Goal: Task Accomplishment & Management: Use online tool/utility

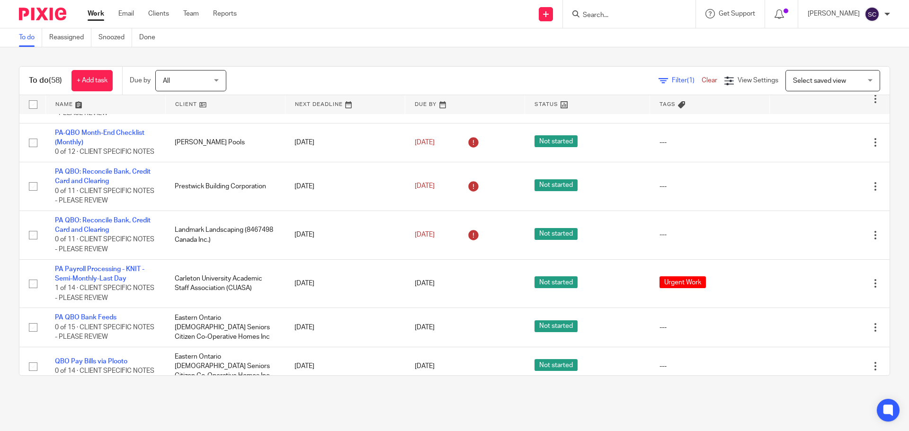
scroll to position [2437, 0]
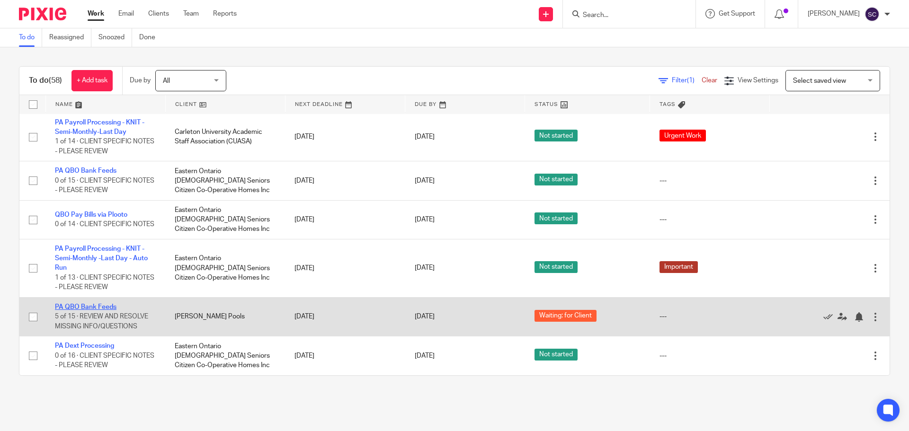
click at [73, 304] on link "PA QBO Bank Feeds" at bounding box center [86, 307] width 62 height 7
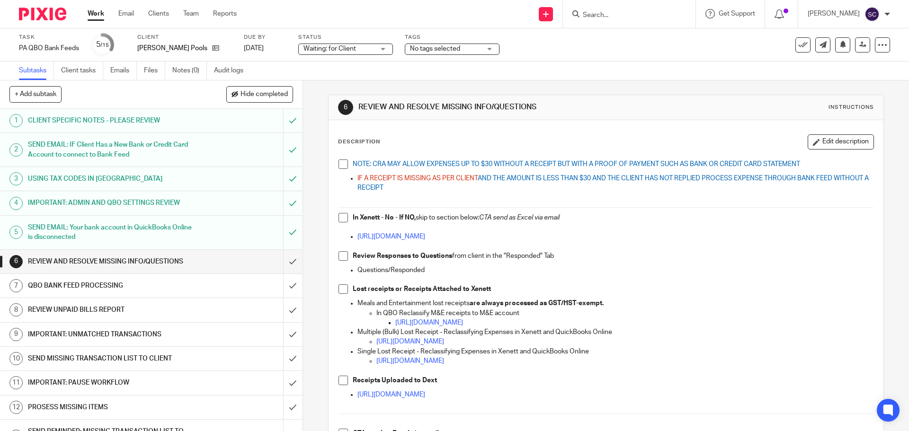
click at [341, 167] on span at bounding box center [343, 164] width 9 height 9
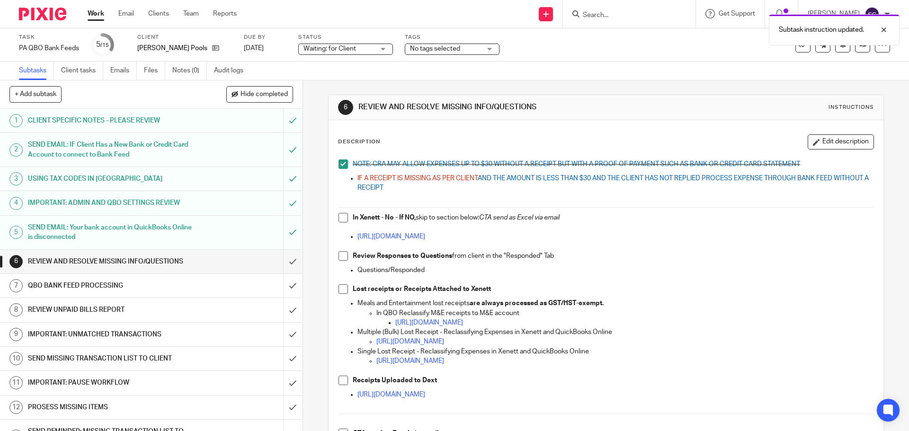
click at [343, 220] on span at bounding box center [343, 217] width 9 height 9
click at [339, 257] on span at bounding box center [343, 255] width 9 height 9
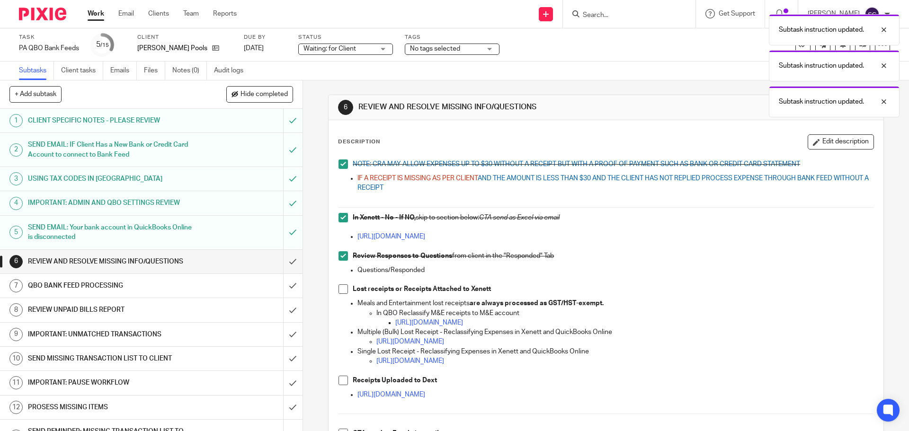
click at [339, 290] on span at bounding box center [343, 289] width 9 height 9
click at [341, 382] on span at bounding box center [343, 380] width 9 height 9
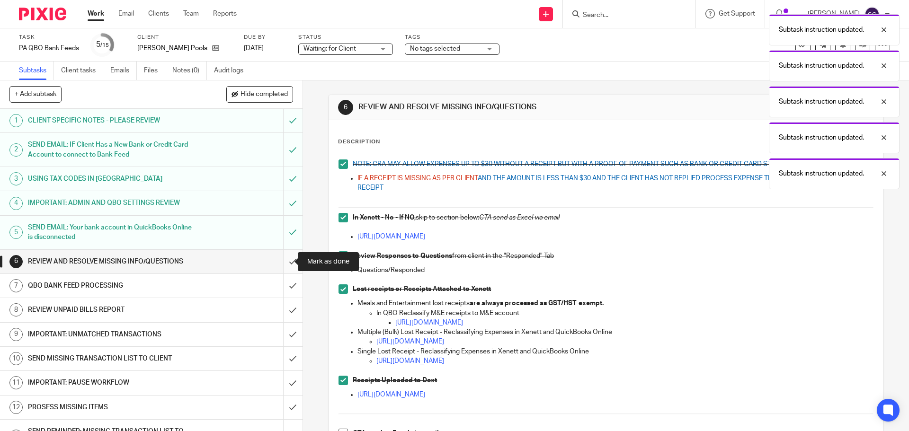
click at [283, 262] on input "submit" at bounding box center [151, 262] width 303 height 24
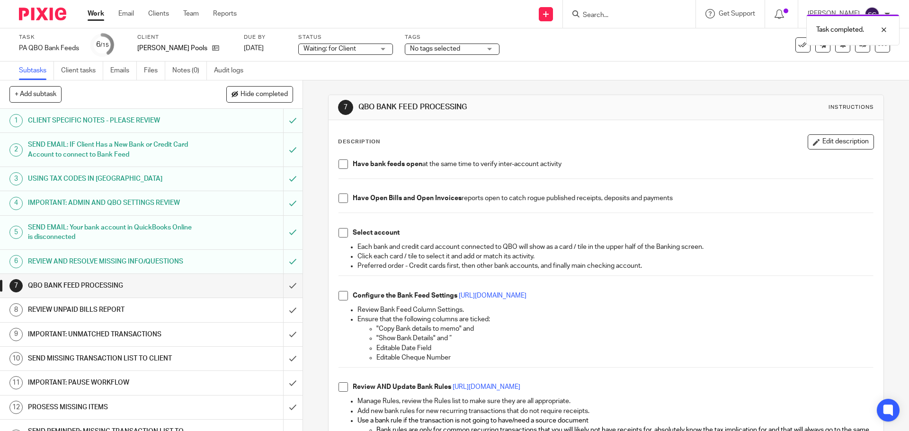
click at [342, 163] on span at bounding box center [343, 164] width 9 height 9
click at [341, 199] on span at bounding box center [343, 198] width 9 height 9
click at [340, 235] on span at bounding box center [343, 232] width 9 height 9
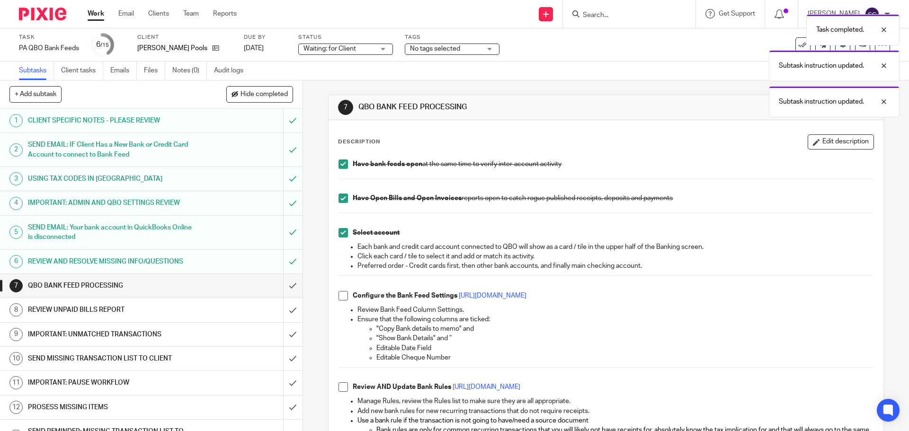
click at [341, 297] on span at bounding box center [343, 295] width 9 height 9
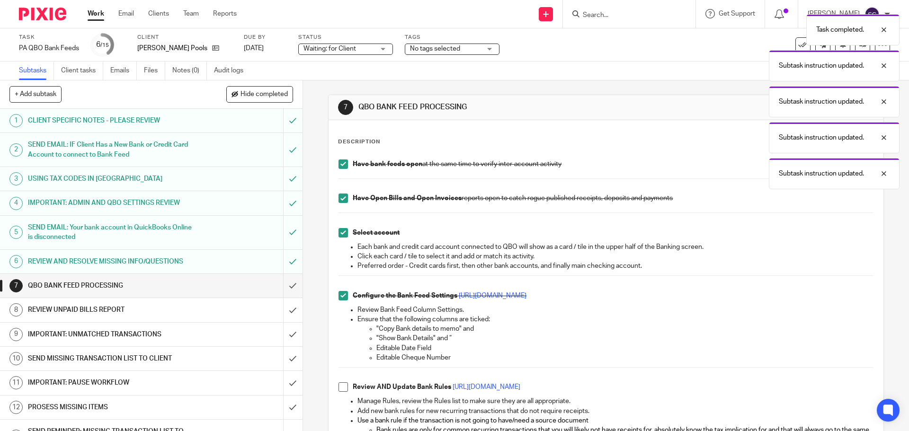
click at [342, 391] on span at bounding box center [343, 387] width 9 height 9
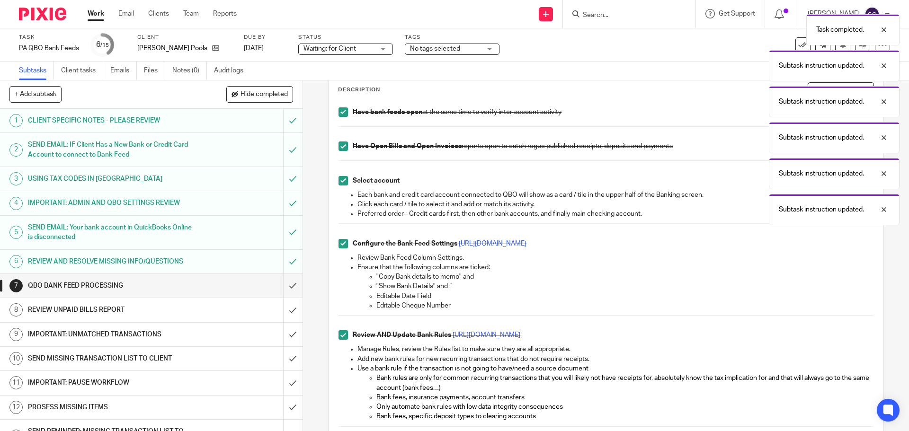
scroll to position [189, 0]
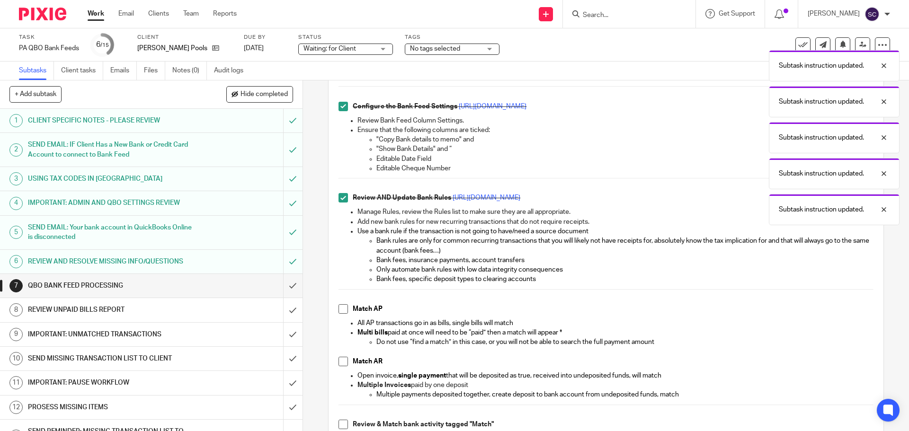
click at [341, 309] on span at bounding box center [343, 309] width 9 height 9
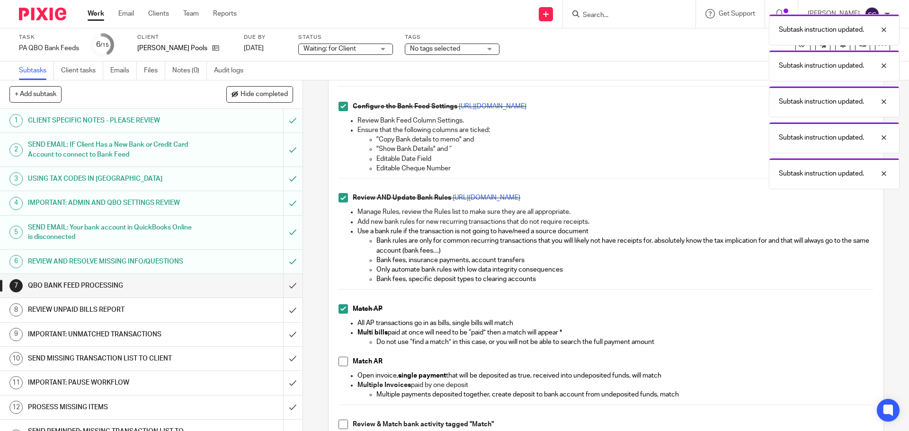
click at [339, 362] on span at bounding box center [343, 361] width 9 height 9
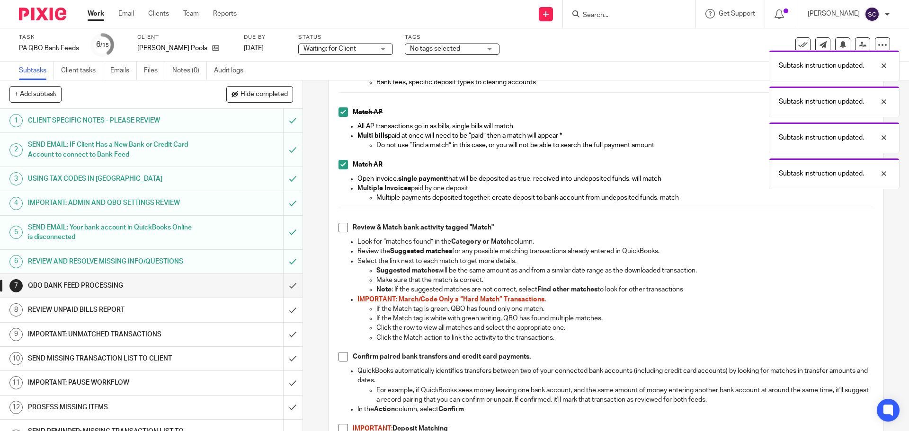
scroll to position [426, 0]
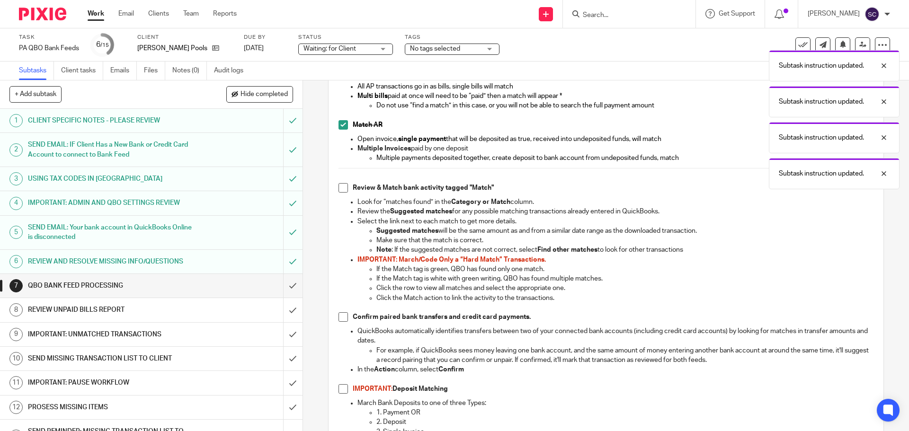
click at [342, 187] on span at bounding box center [343, 187] width 9 height 9
click at [341, 320] on span at bounding box center [343, 317] width 9 height 9
click at [341, 391] on span at bounding box center [343, 389] width 9 height 9
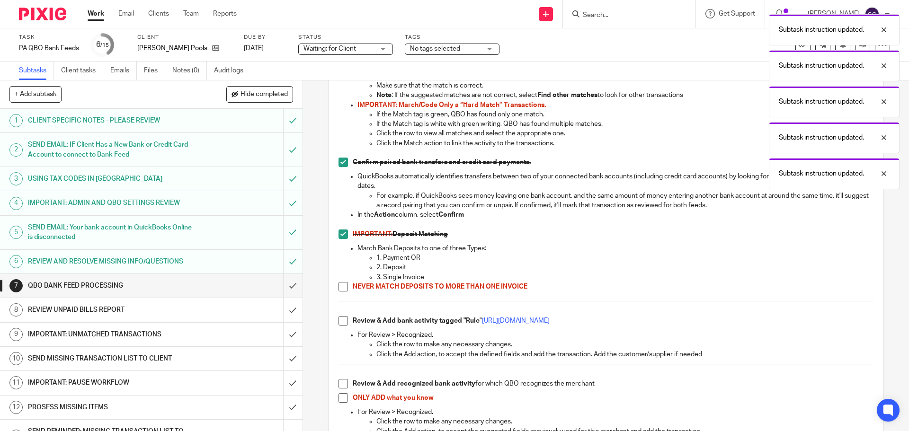
scroll to position [663, 0]
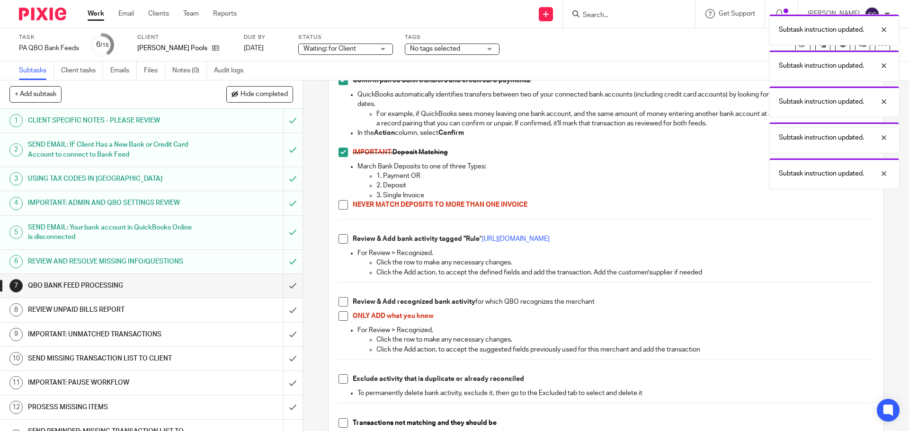
click at [341, 203] on span at bounding box center [343, 204] width 9 height 9
click at [341, 235] on span at bounding box center [343, 238] width 9 height 9
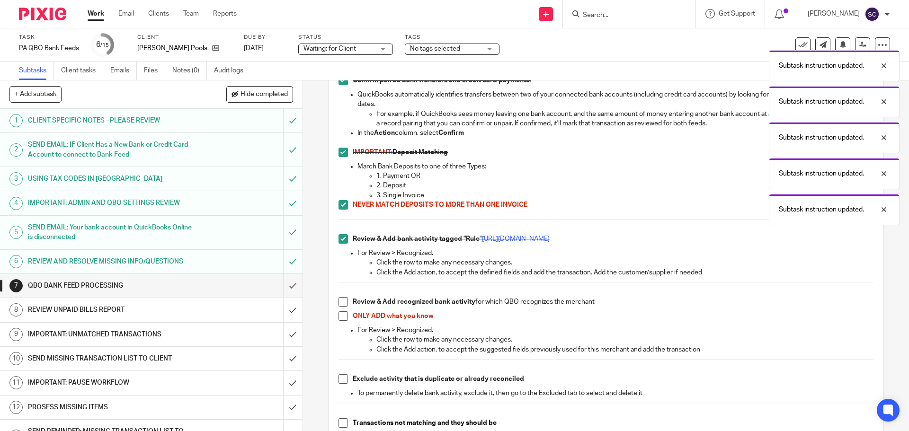
click at [340, 305] on span at bounding box center [343, 301] width 9 height 9
click at [341, 322] on li "ONLY ADD what you know" at bounding box center [606, 319] width 535 height 14
click at [340, 314] on span at bounding box center [343, 316] width 9 height 9
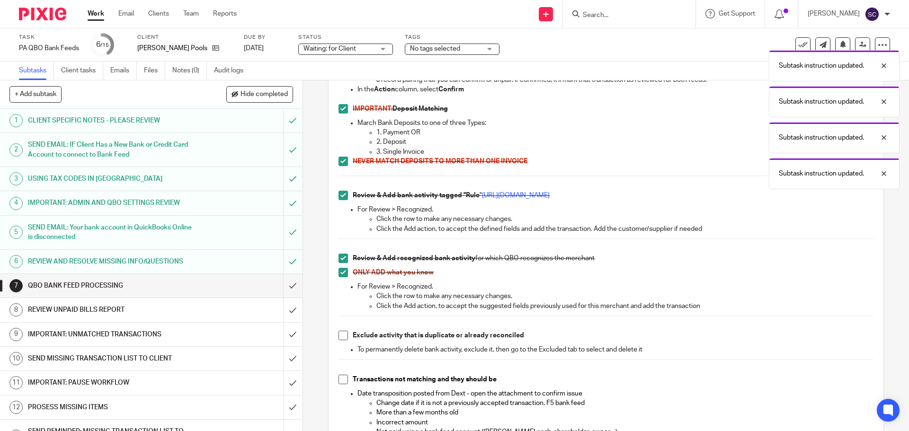
scroll to position [879, 0]
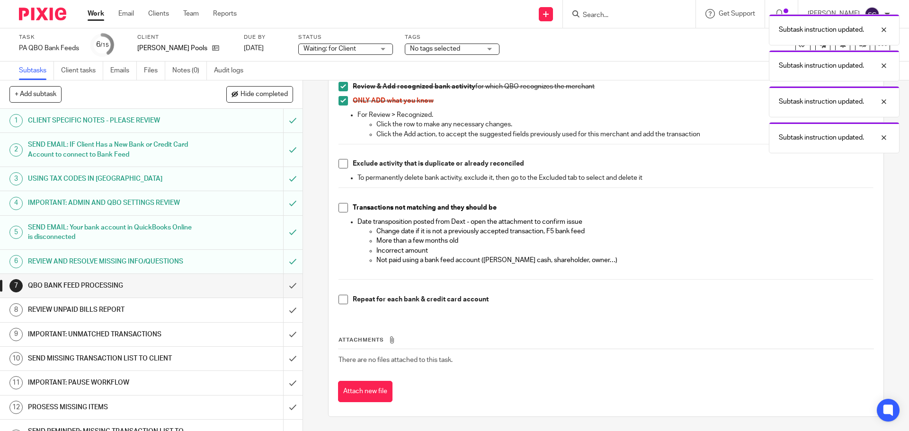
click at [342, 164] on span at bounding box center [343, 163] width 9 height 9
drag, startPoint x: 340, startPoint y: 208, endPoint x: 338, endPoint y: 220, distance: 12.0
click at [341, 208] on span at bounding box center [343, 207] width 9 height 9
click at [341, 301] on span at bounding box center [343, 299] width 9 height 9
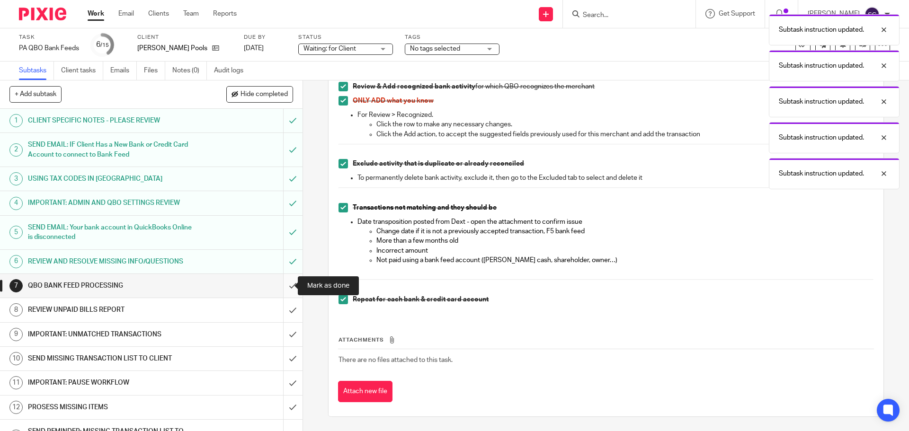
click at [283, 287] on input "submit" at bounding box center [151, 286] width 303 height 24
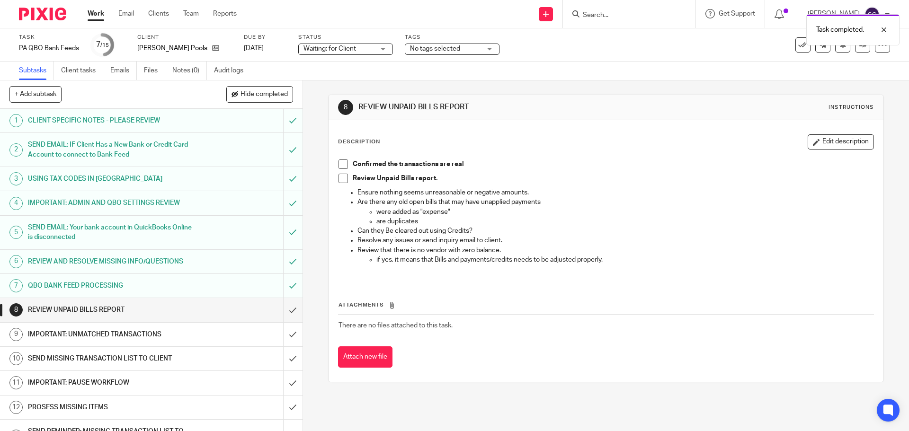
click at [341, 164] on span at bounding box center [343, 164] width 9 height 9
click at [343, 176] on span at bounding box center [343, 178] width 9 height 9
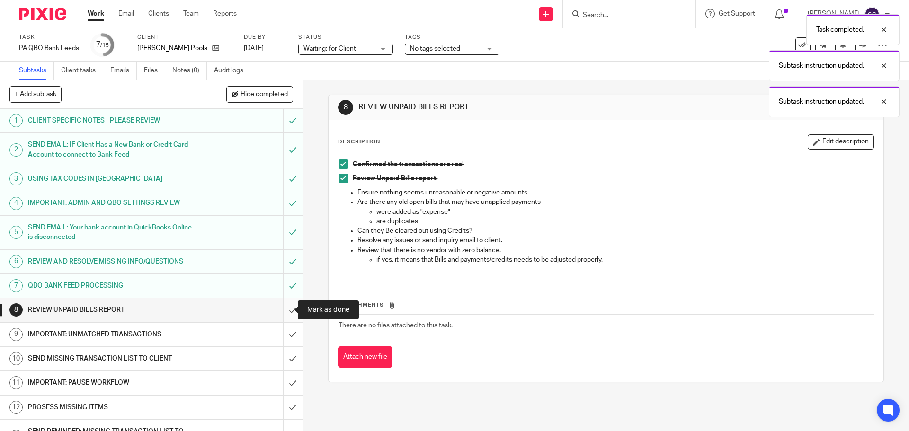
click at [283, 313] on input "submit" at bounding box center [151, 310] width 303 height 24
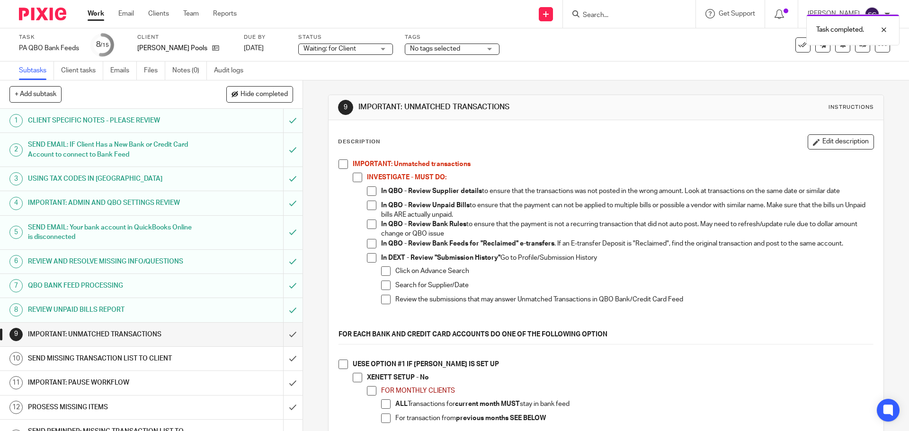
click at [339, 164] on span at bounding box center [343, 164] width 9 height 9
click at [340, 367] on span at bounding box center [343, 364] width 9 height 9
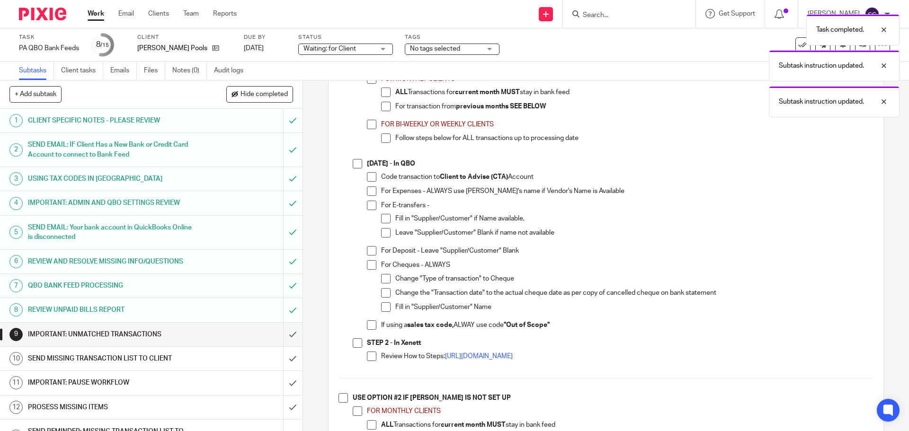
scroll to position [521, 0]
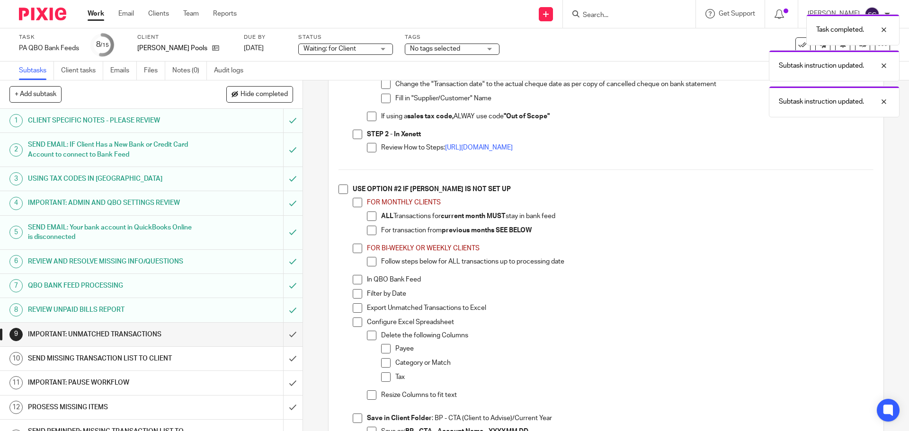
click at [339, 190] on span at bounding box center [343, 189] width 9 height 9
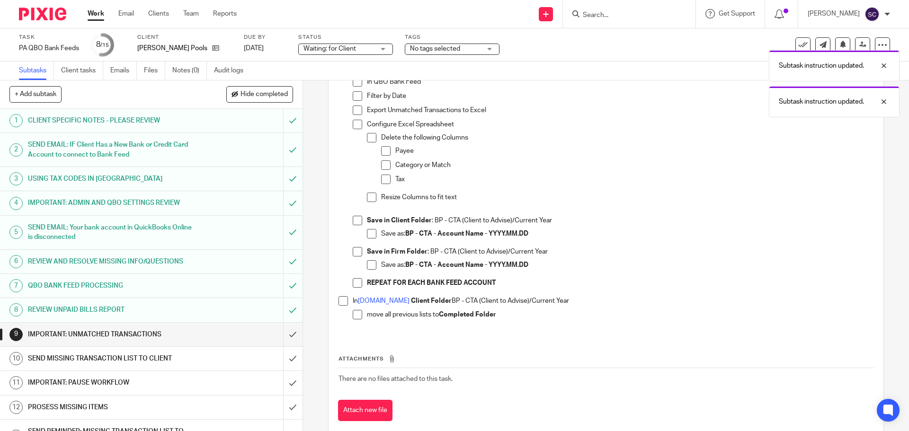
scroll to position [738, 0]
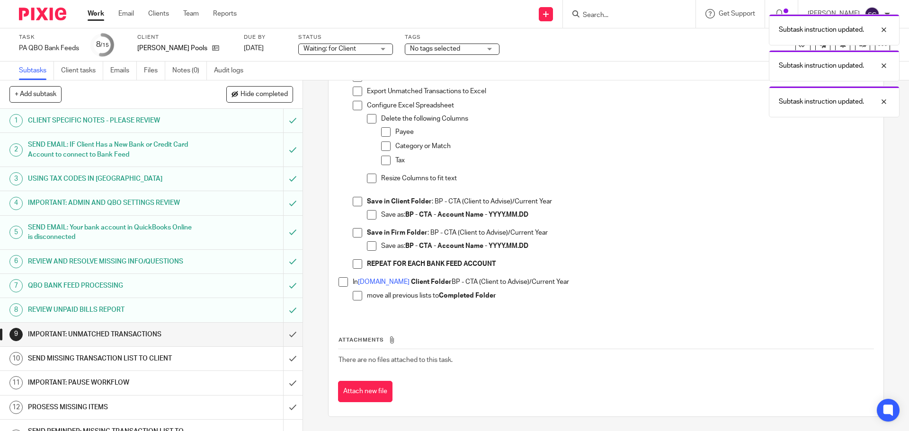
click at [341, 287] on span at bounding box center [343, 282] width 9 height 9
click at [281, 334] on input "submit" at bounding box center [151, 335] width 303 height 24
